Goal: Task Accomplishment & Management: Manage account settings

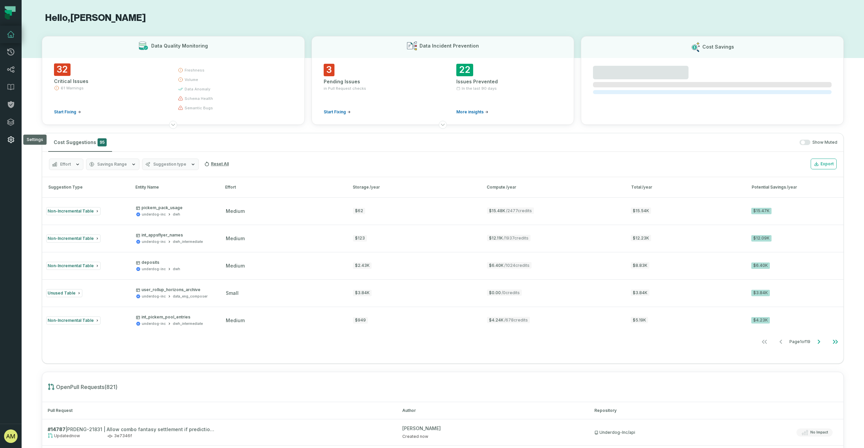
click at [8, 144] on link "Settings" at bounding box center [11, 140] width 22 height 18
click at [13, 142] on icon at bounding box center [11, 140] width 8 height 8
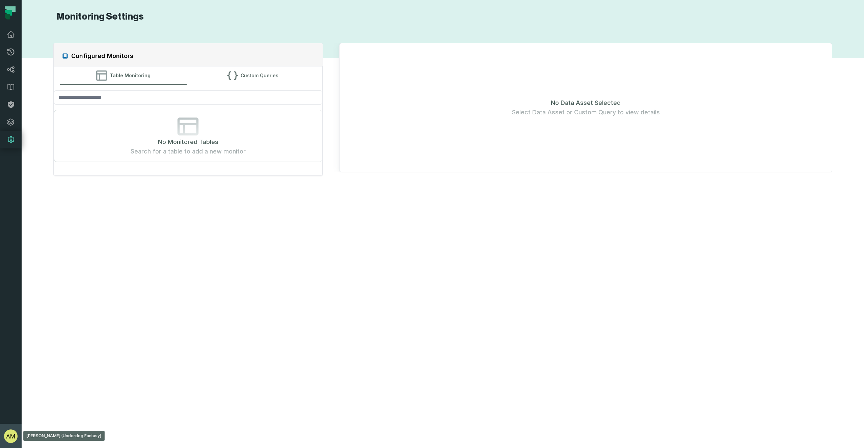
click at [14, 428] on button "[PERSON_NAME] (Underdog Fantasy) [PERSON_NAME][EMAIL_ADDRESS][PERSON_NAME][DOMA…" at bounding box center [11, 436] width 22 height 24
click at [16, 375] on button "Settings" at bounding box center [54, 376] width 106 height 14
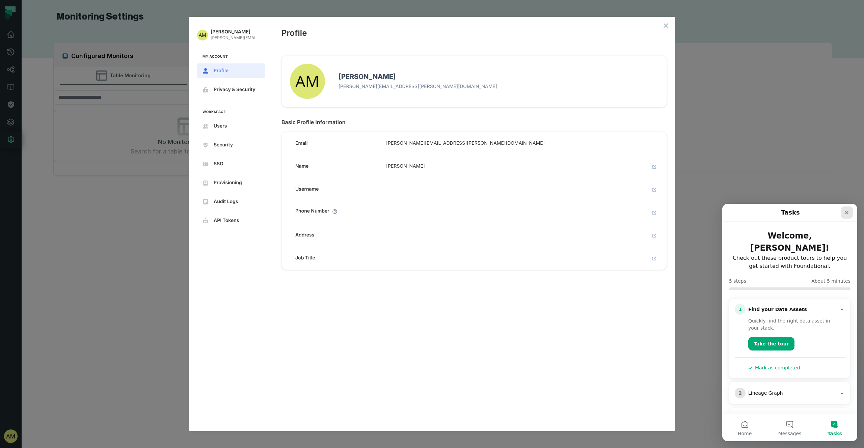
click at [848, 209] on div "Close" at bounding box center [847, 213] width 12 height 12
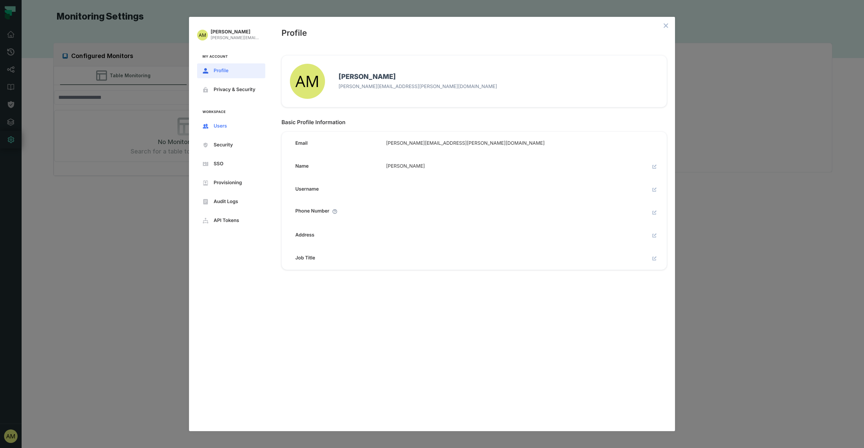
click at [245, 128] on span "Users" at bounding box center [237, 126] width 46 height 5
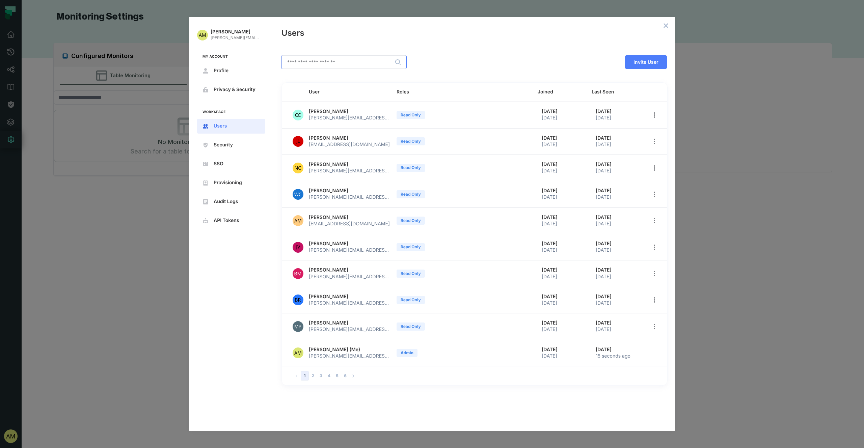
click at [336, 63] on input "text" at bounding box center [344, 62] width 124 height 13
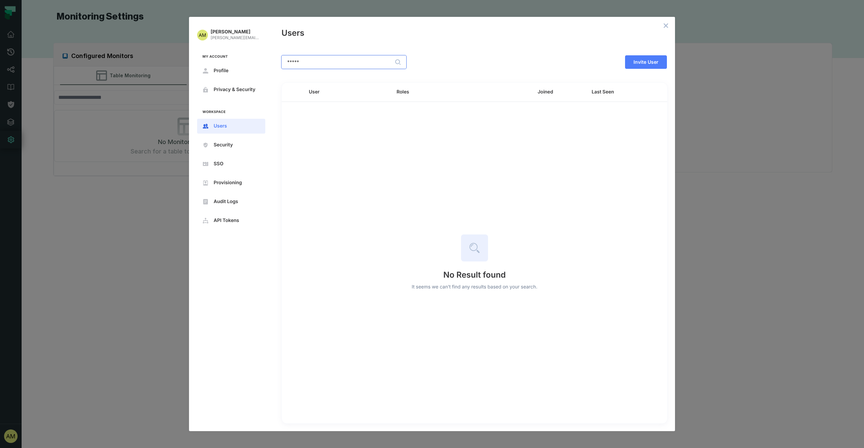
click at [328, 67] on input "*****" at bounding box center [344, 62] width 124 height 13
click at [373, 59] on input "****" at bounding box center [344, 62] width 124 height 13
type input "****"
click at [359, 63] on input "****" at bounding box center [344, 62] width 124 height 13
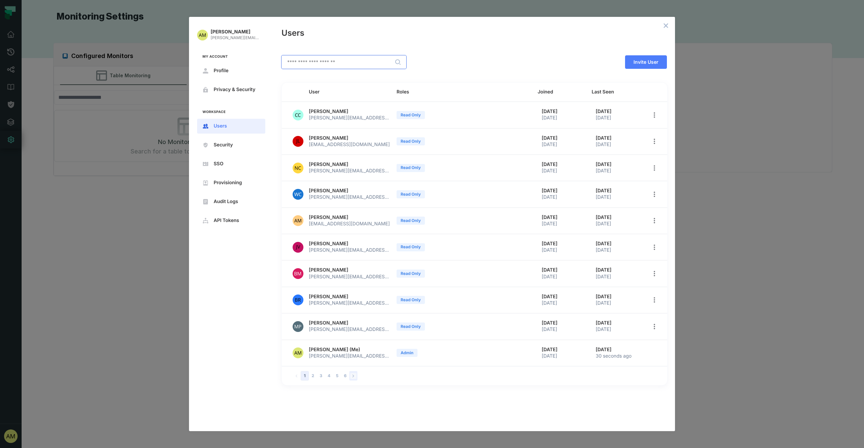
click at [356, 376] on icon "Go to next page" at bounding box center [353, 376] width 6 height 6
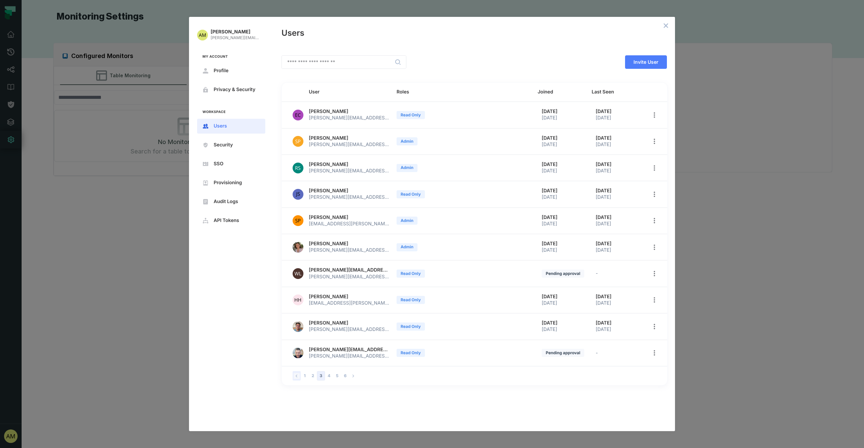
click at [296, 377] on icon "Go to previous page" at bounding box center [297, 376] width 6 height 6
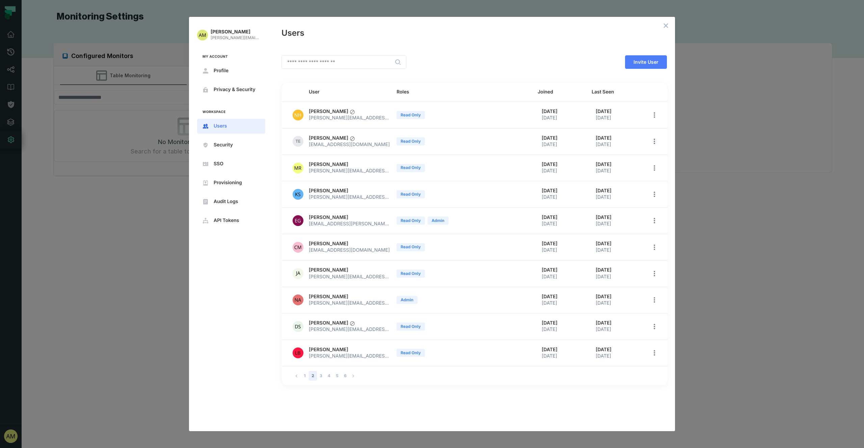
click at [655, 141] on icon "open options" at bounding box center [654, 141] width 5 height 5
click at [625, 200] on span "Delete User" at bounding box center [623, 198] width 43 height 5
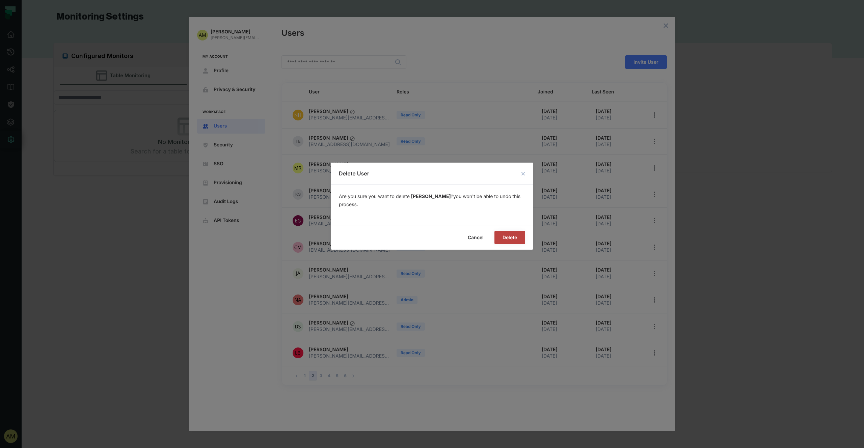
click at [510, 233] on button "Delete" at bounding box center [510, 238] width 31 height 14
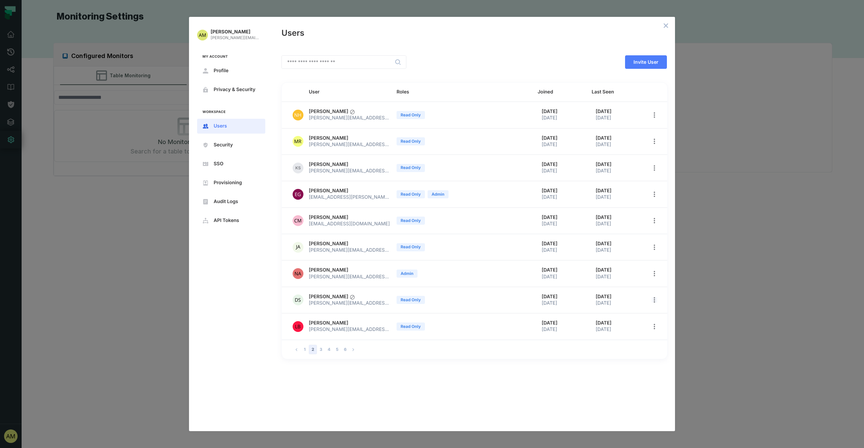
click at [655, 303] on icon "open options" at bounding box center [654, 299] width 1 height 5
click at [368, 346] on div at bounding box center [432, 224] width 864 height 448
click at [355, 349] on icon "Go to next page" at bounding box center [353, 350] width 6 height 6
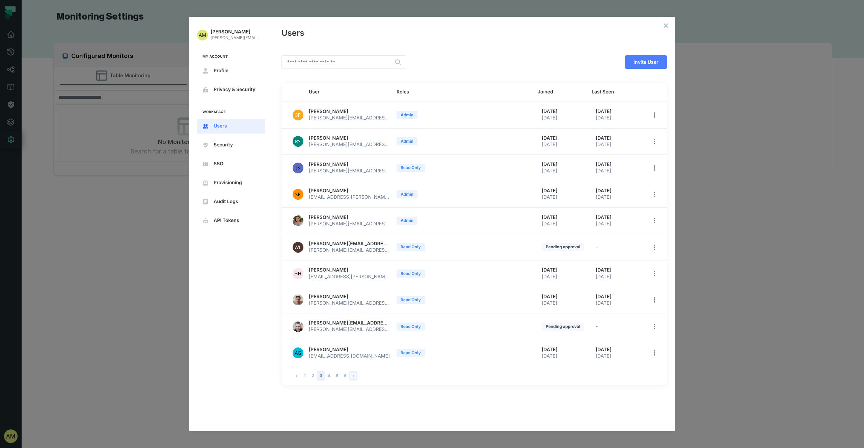
click at [355, 377] on icon "Go to next page" at bounding box center [353, 376] width 6 height 6
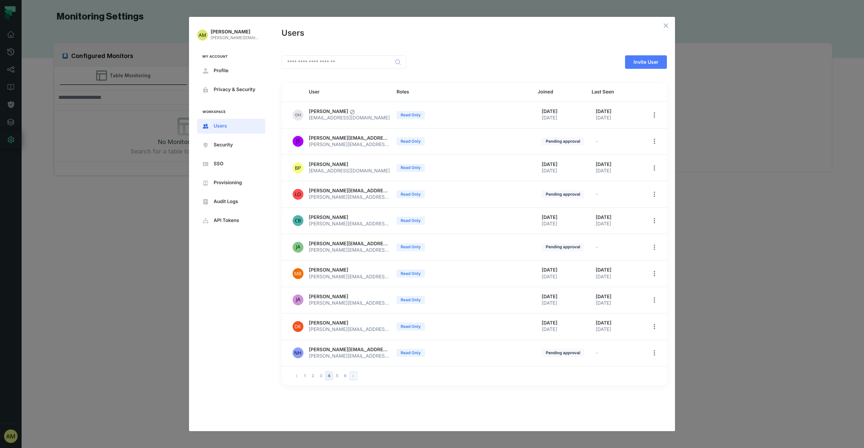
click at [355, 377] on icon "Go to next page" at bounding box center [353, 376] width 6 height 6
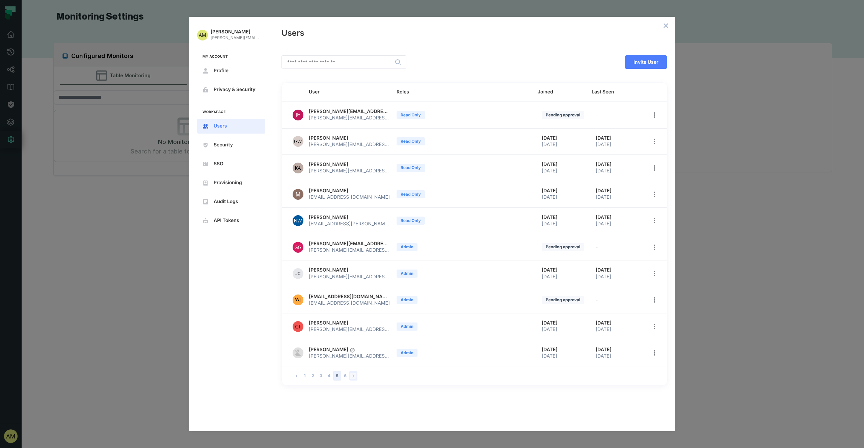
click at [355, 377] on icon "Go to next page" at bounding box center [353, 376] width 6 height 6
